Goal: Task Accomplishment & Management: Manage account settings

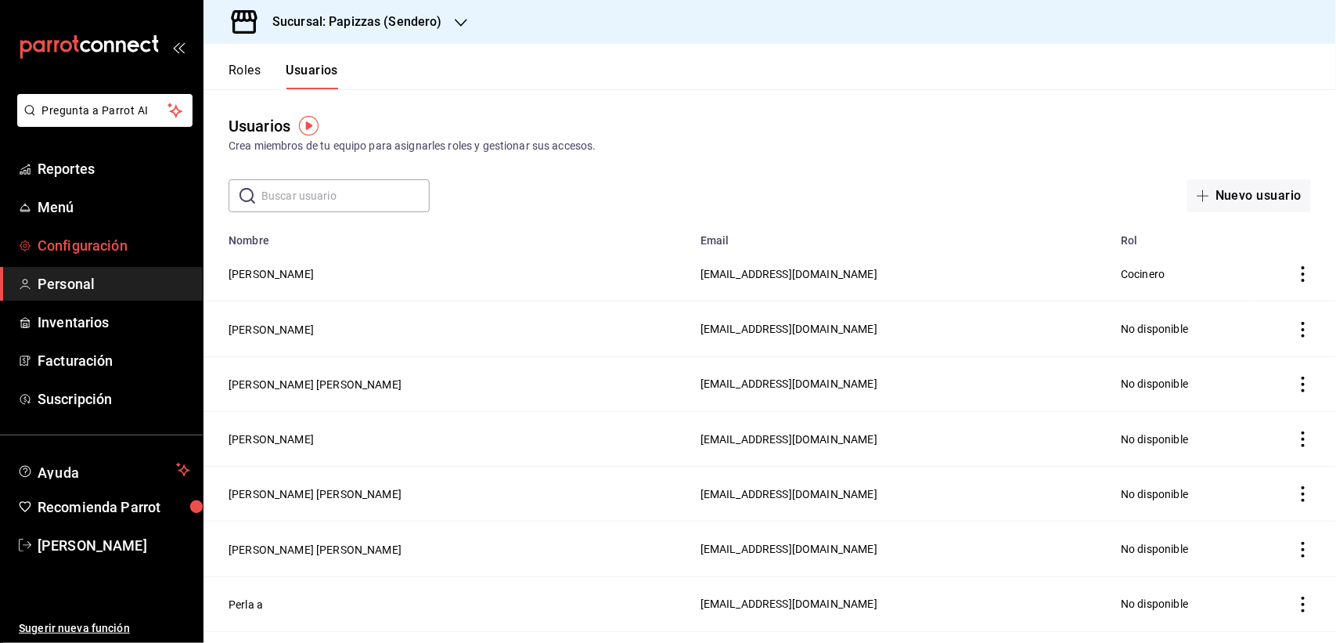
click at [88, 231] on link "Configuración" at bounding box center [101, 246] width 203 height 34
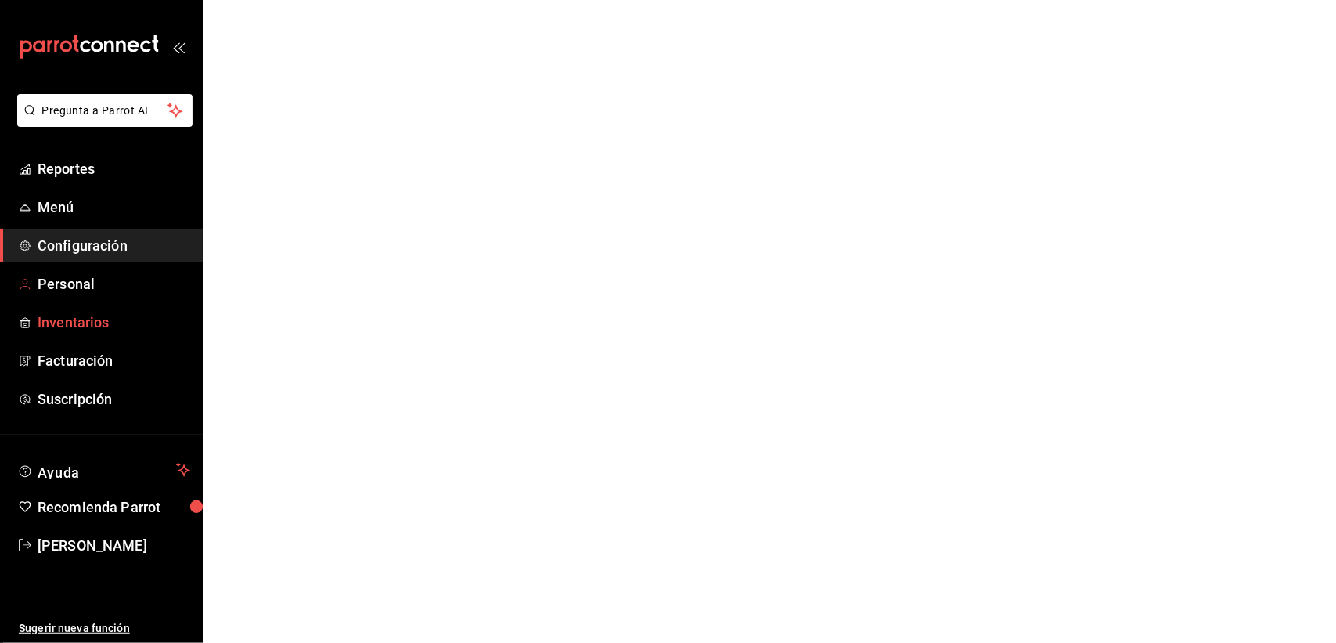
click at [82, 312] on span "Inventarios" at bounding box center [114, 322] width 153 height 21
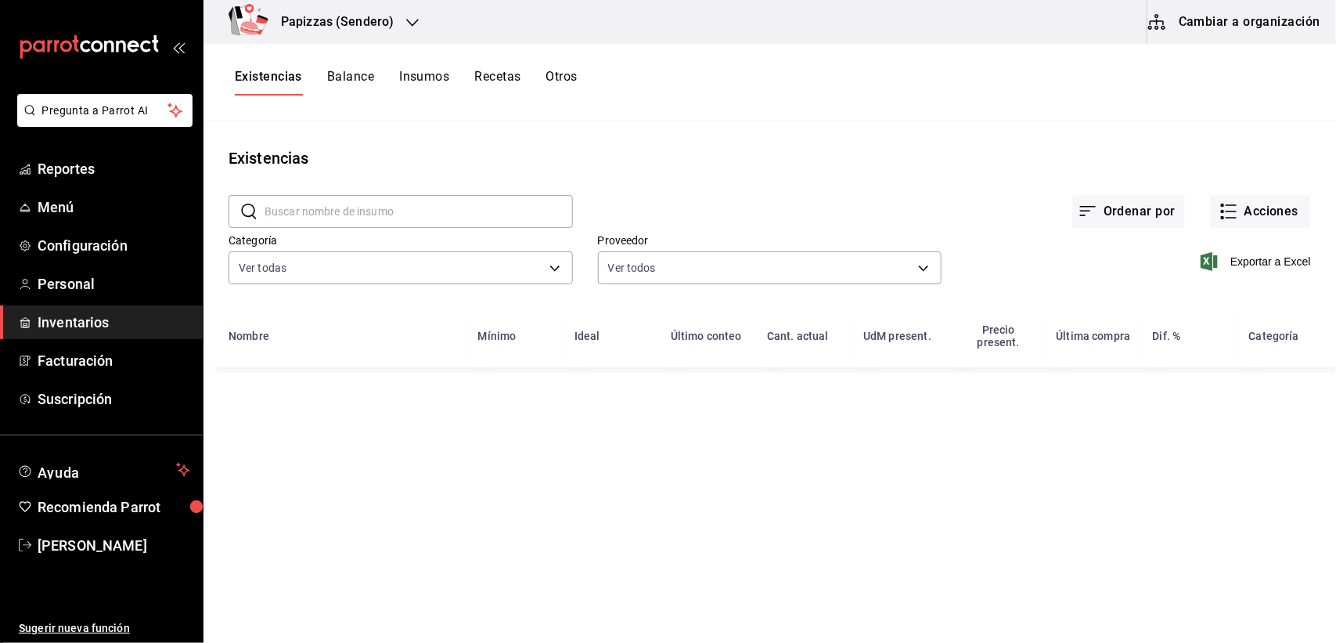
click at [1195, 22] on button "Cambiar a organización" at bounding box center [1236, 22] width 176 height 44
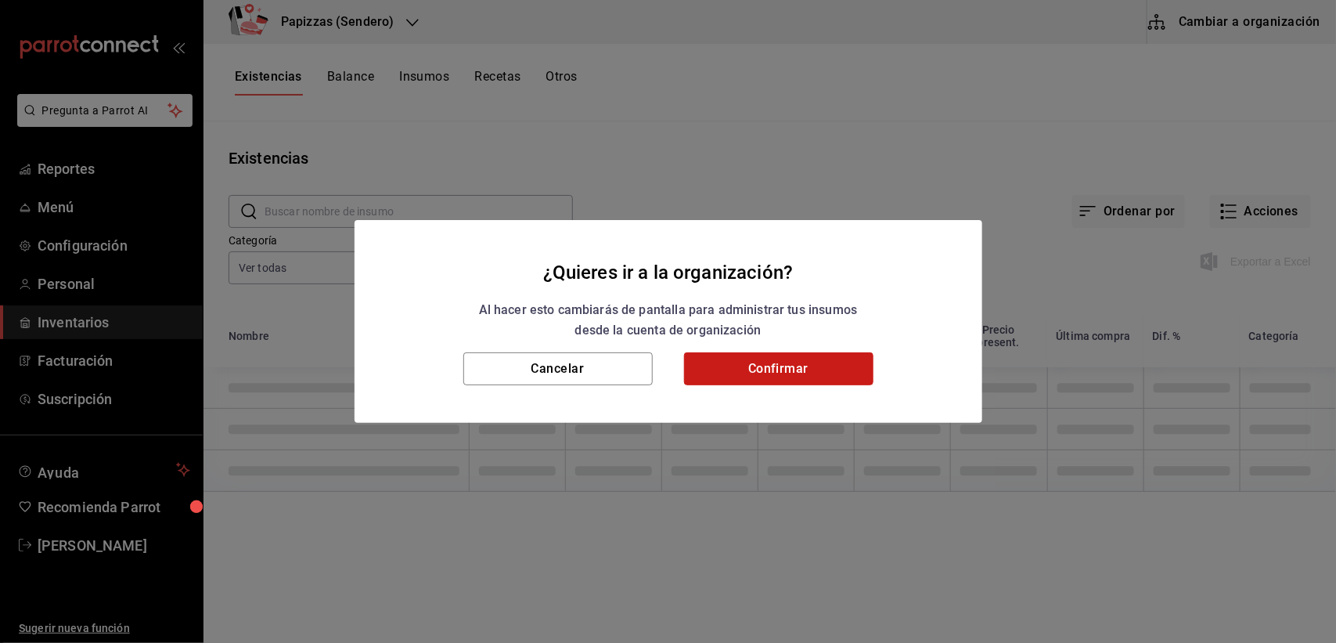
click at [836, 370] on button "Confirmar" at bounding box center [778, 368] width 189 height 33
